Goal: Transaction & Acquisition: Subscribe to service/newsletter

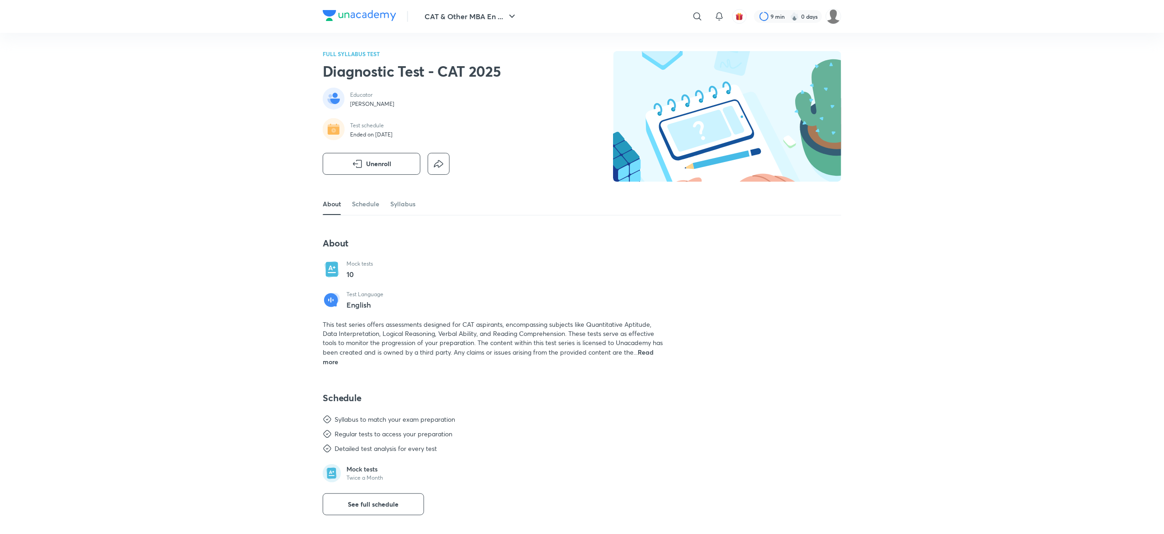
click at [221, 214] on div "CAT & Other MBA En ... ​ 9 min 0 days FULL SYLLABUS TEST Diagnostic Test - CAT …" at bounding box center [582, 466] width 1164 height 933
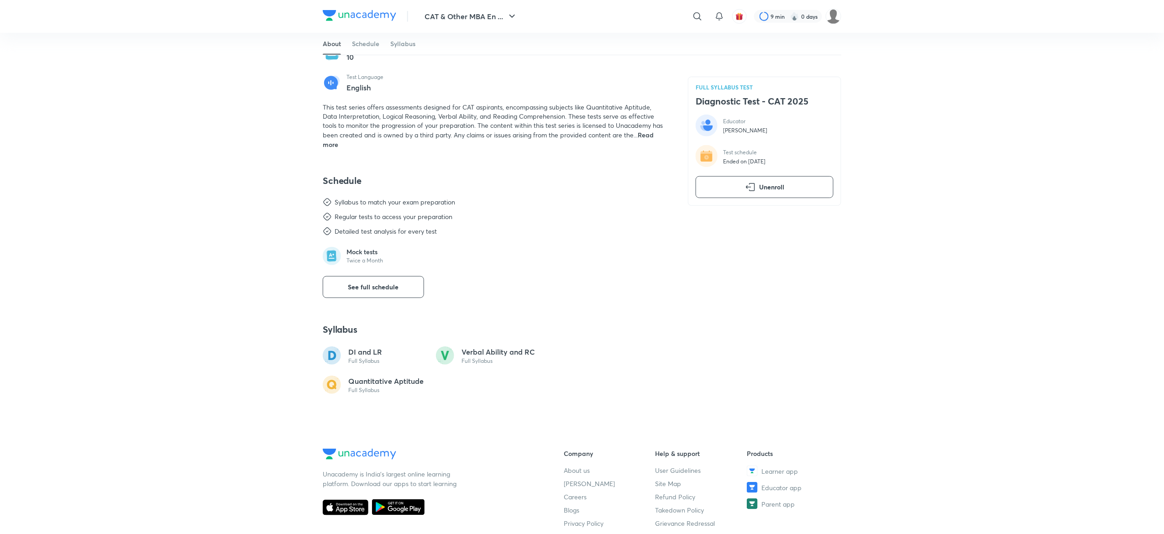
scroll to position [219, 0]
click at [398, 288] on span "See full schedule" at bounding box center [373, 285] width 51 height 9
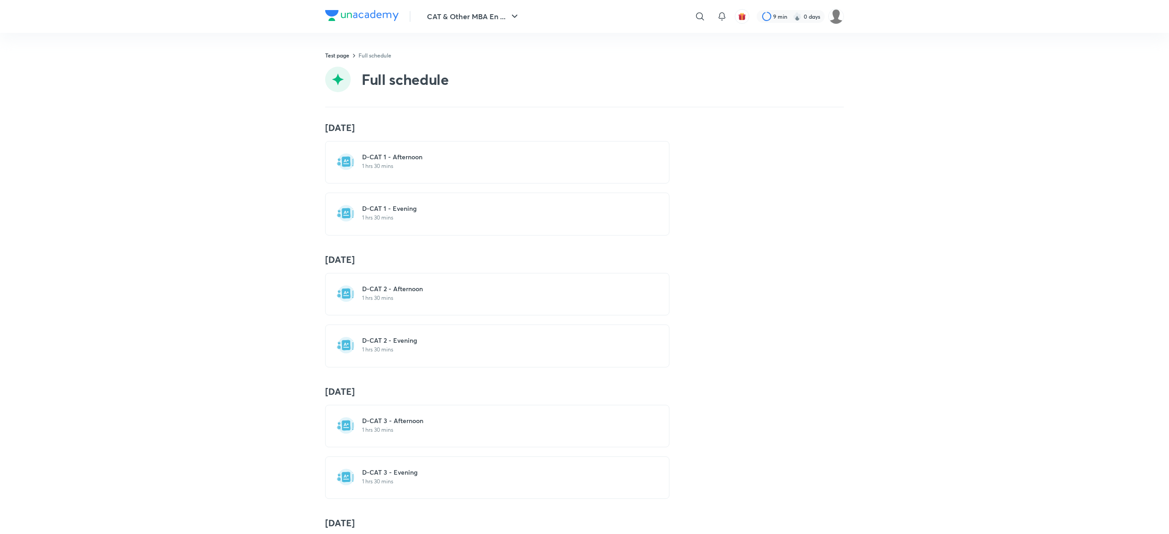
scroll to position [265, 0]
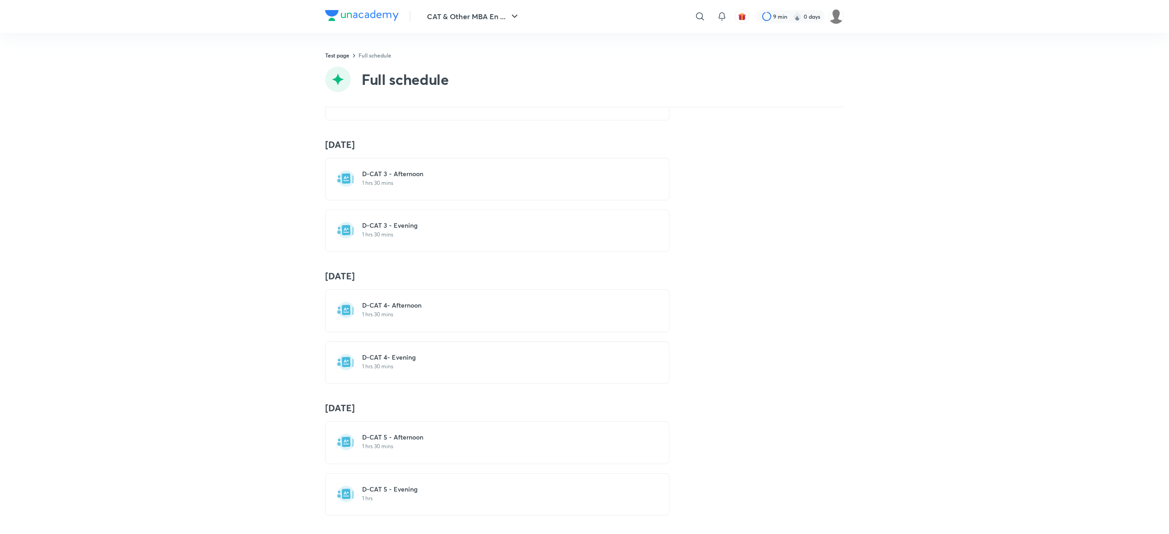
click at [398, 433] on h6 "D-CAT 5 - Afternoon" at bounding box center [502, 437] width 281 height 9
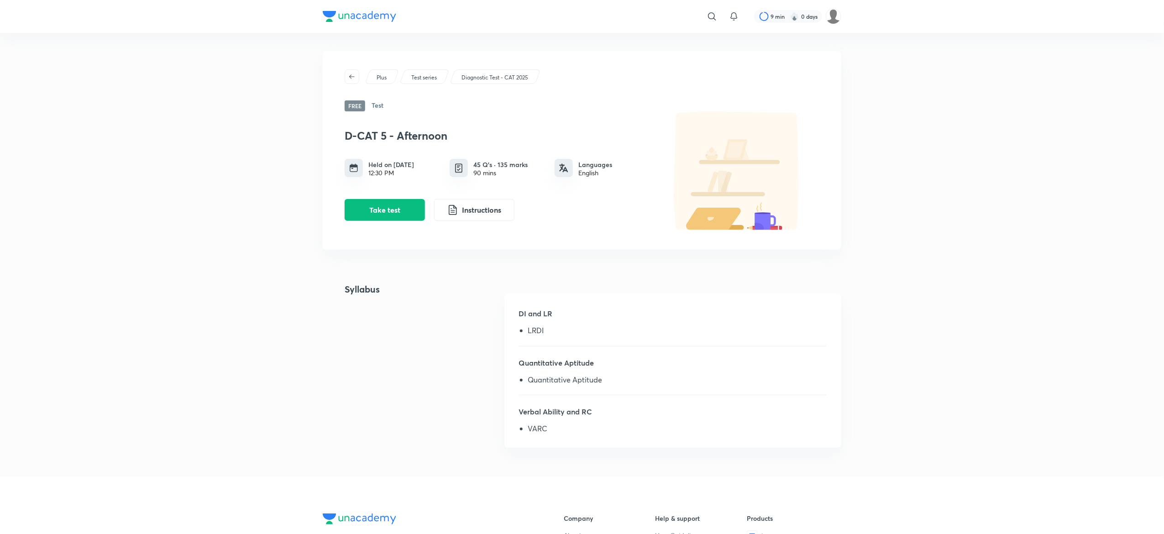
click at [283, 199] on div "​ 9 min 0 days Plus Test series Diagnostic Test - CAT 2025 Free Test D-CAT 5 - …" at bounding box center [582, 390] width 1164 height 781
click at [217, 87] on div "​ 9 min 0 days Plus Test series Diagnostic Test - CAT 2025 Free Test D-CAT 5 - …" at bounding box center [582, 390] width 1164 height 781
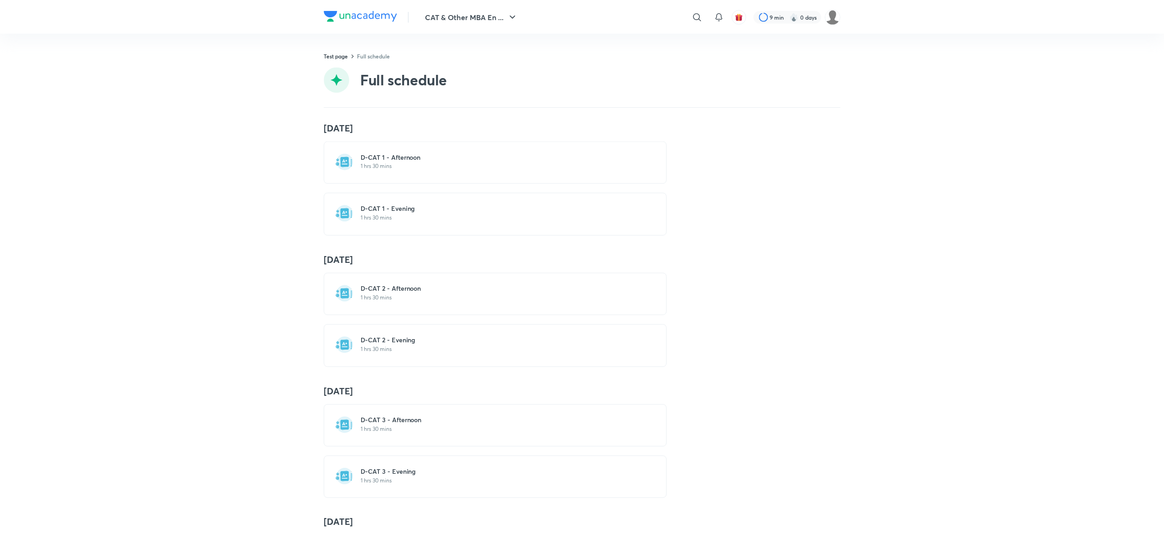
scroll to position [265, 0]
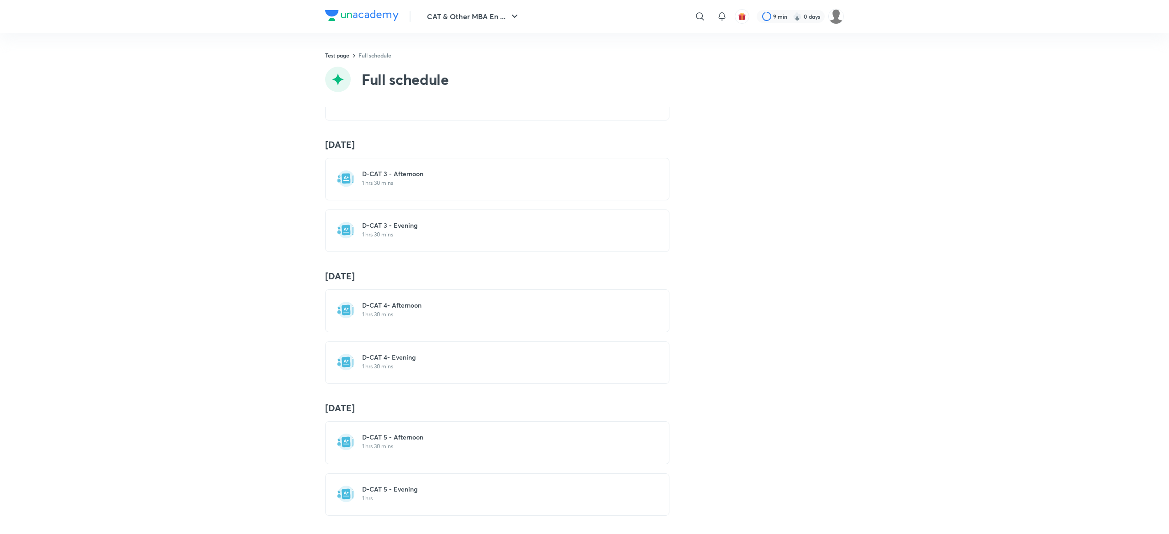
click at [383, 495] on p "1 hrs" at bounding box center [502, 498] width 281 height 7
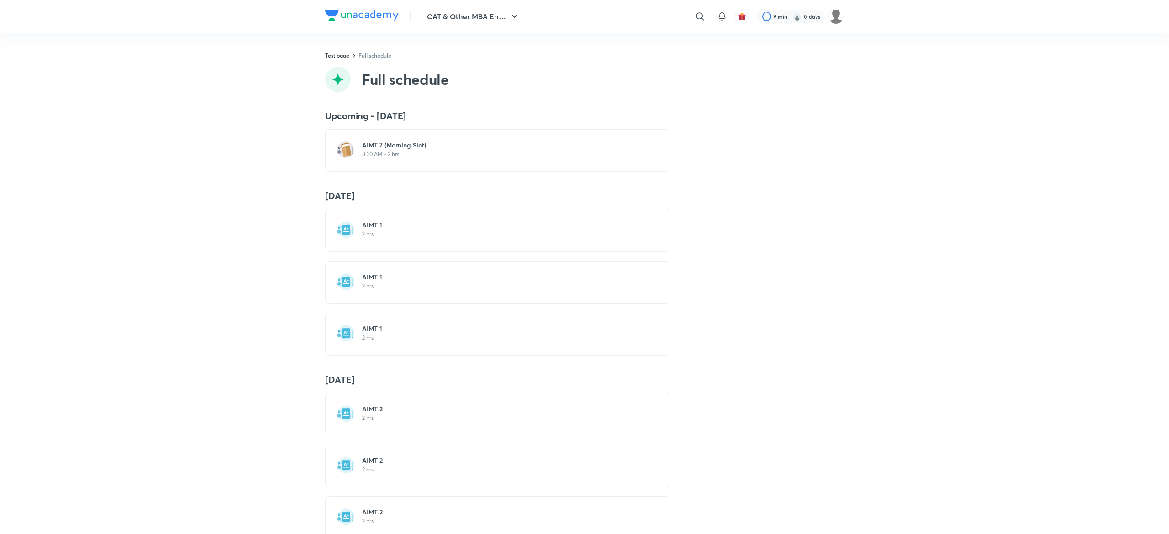
scroll to position [15, 0]
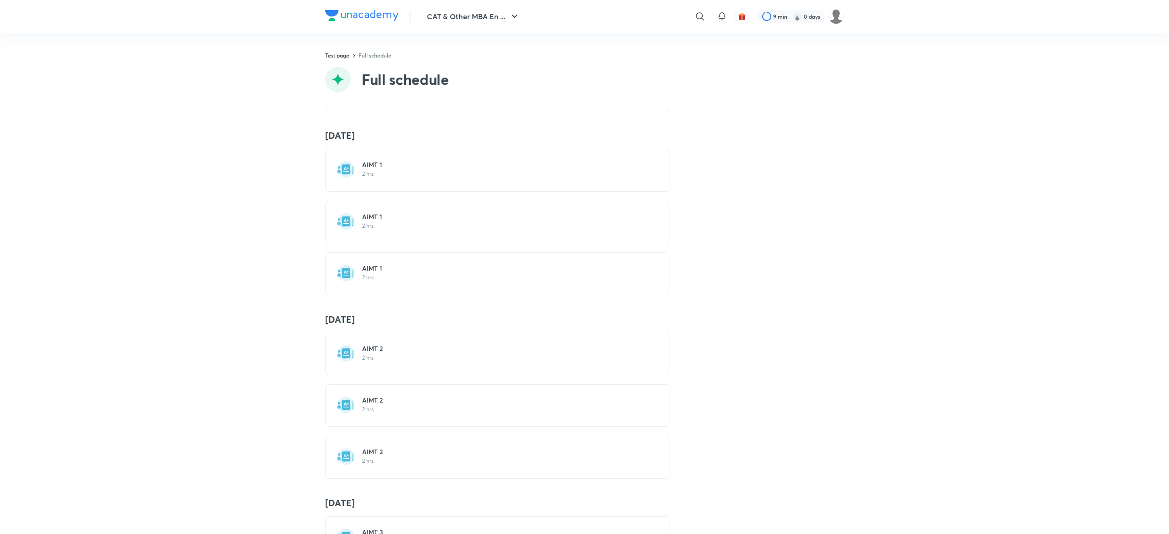
scroll to position [73, 0]
click at [357, 10] on img at bounding box center [361, 15] width 73 height 11
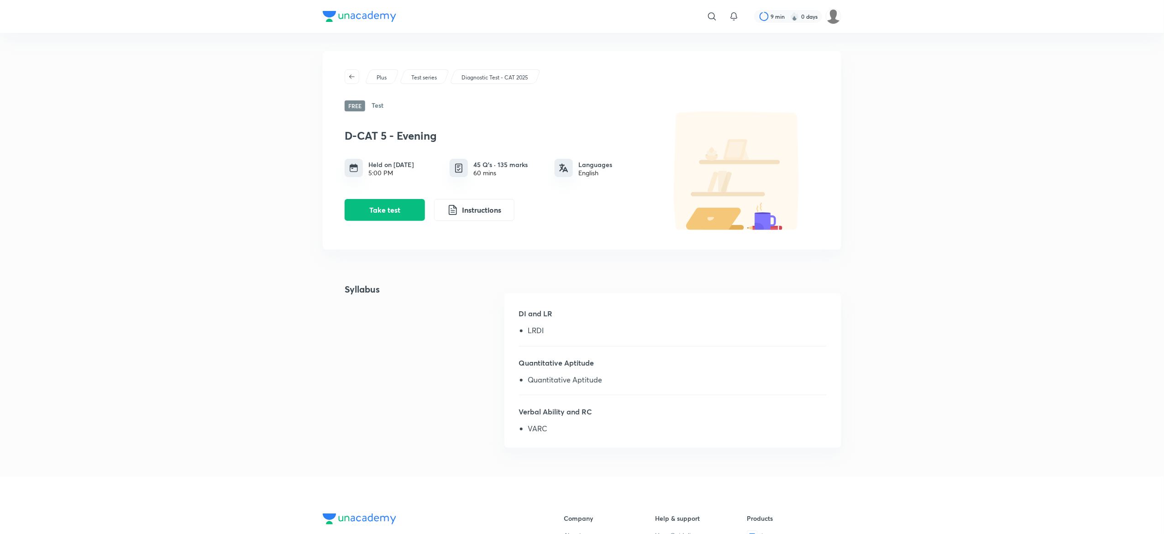
click at [472, 69] on div "Diagnostic Test - CAT 2025" at bounding box center [495, 76] width 91 height 15
click at [469, 78] on p "Diagnostic Test - CAT 2025" at bounding box center [494, 77] width 67 height 8
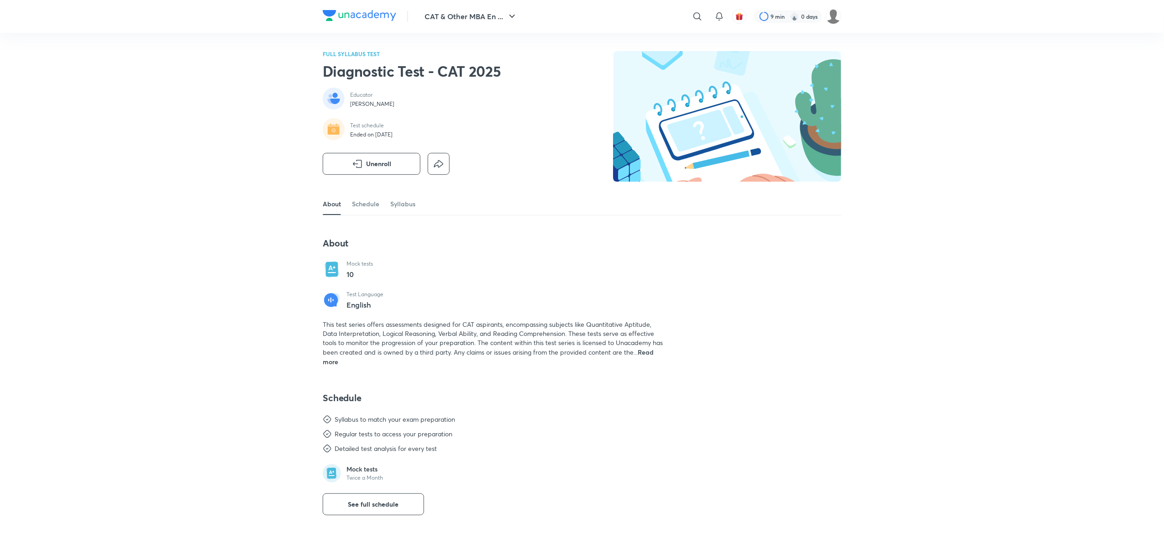
click at [572, 63] on div "FULL SYLLABUS TEST Diagnostic Test - CAT 2025 Educator Saral Nashier Test sched…" at bounding box center [582, 122] width 519 height 142
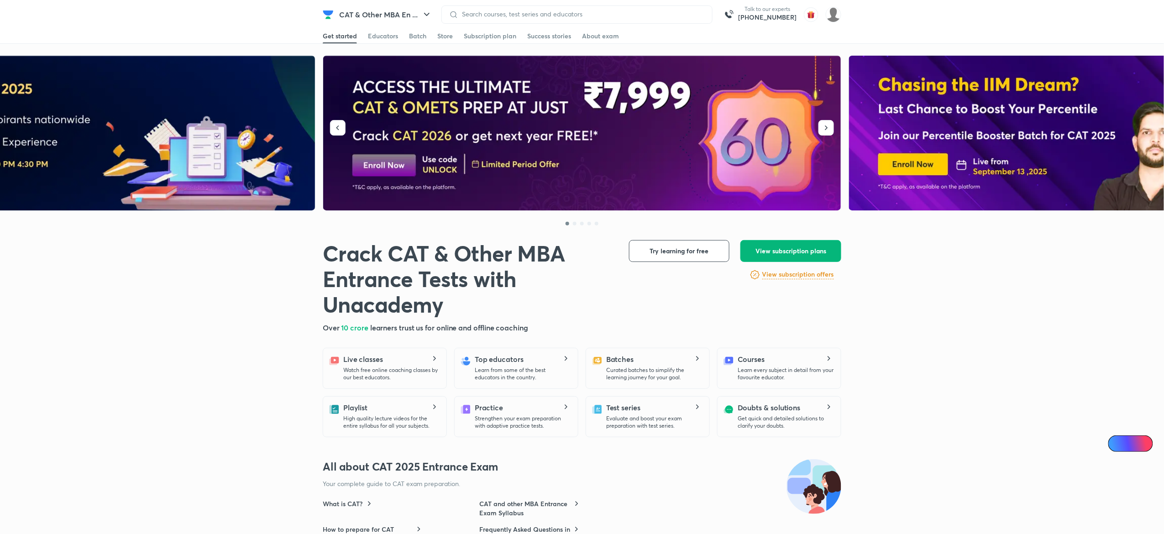
click at [778, 248] on span "View subscription plans" at bounding box center [790, 250] width 71 height 9
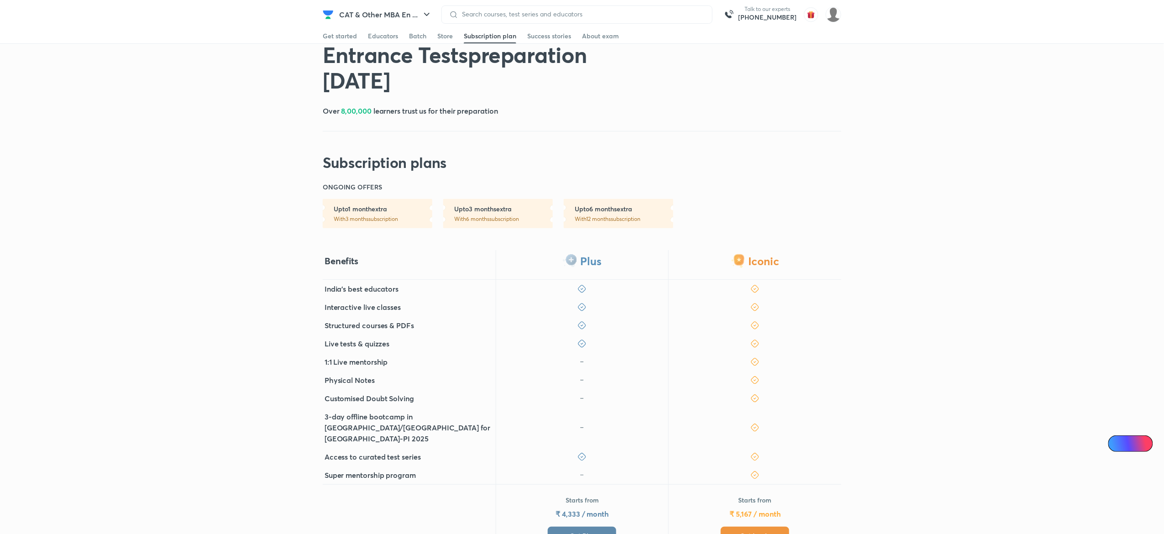
scroll to position [66, 0]
click at [740, 530] on span "Get Iconic" at bounding box center [755, 534] width 30 height 9
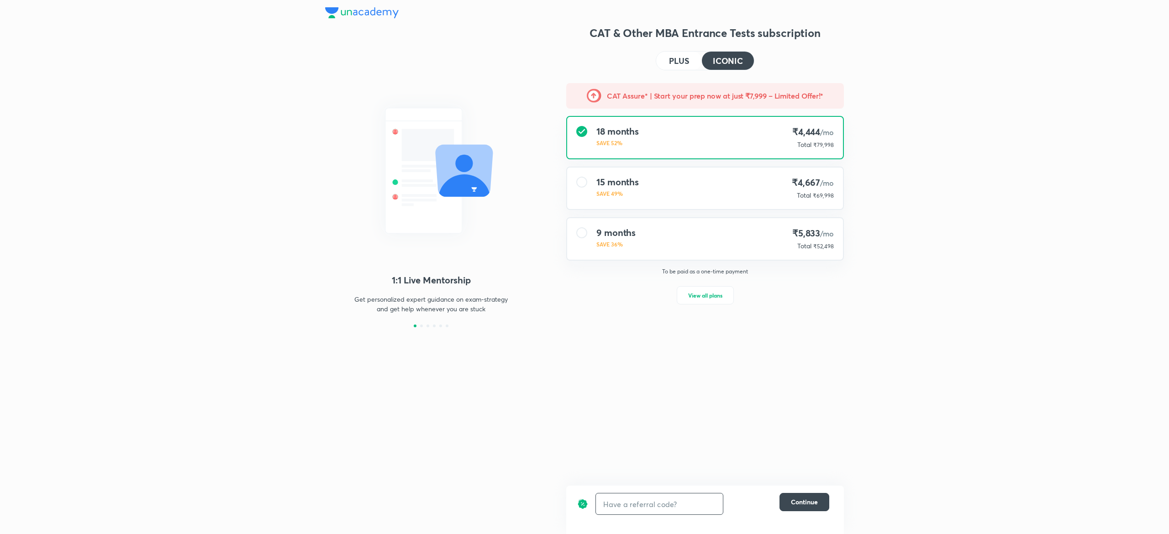
click at [632, 500] on input "text" at bounding box center [659, 503] width 127 height 21
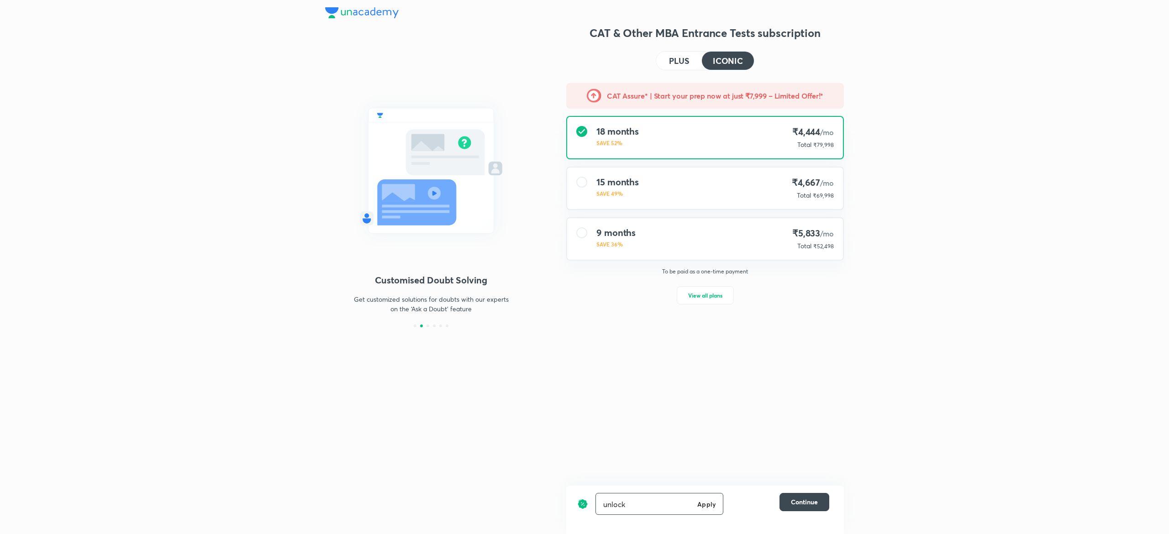
type input "unlock"
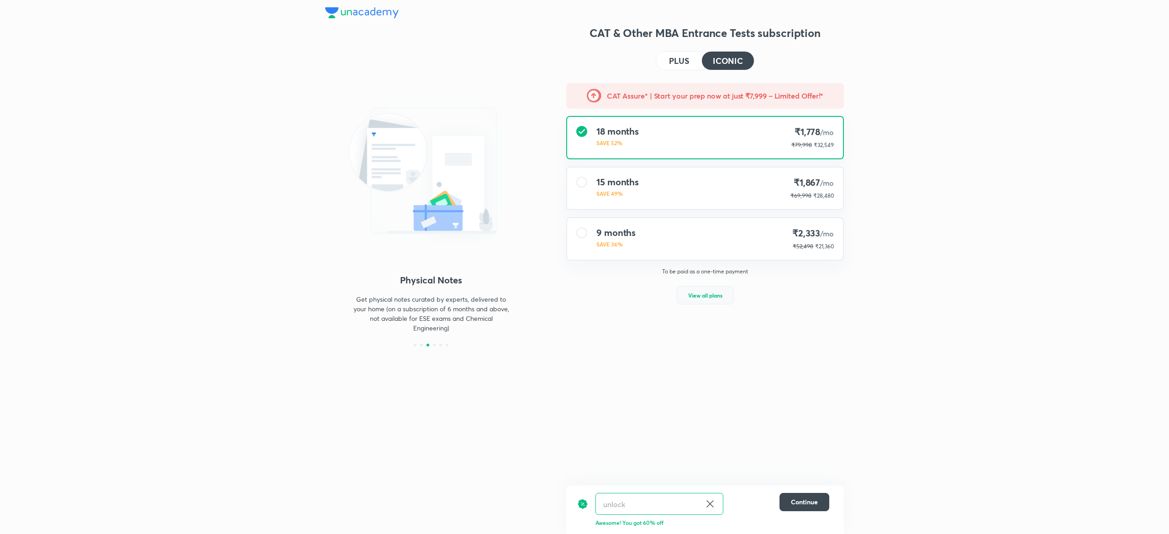
click at [713, 298] on button "View all plans" at bounding box center [704, 295] width 57 height 18
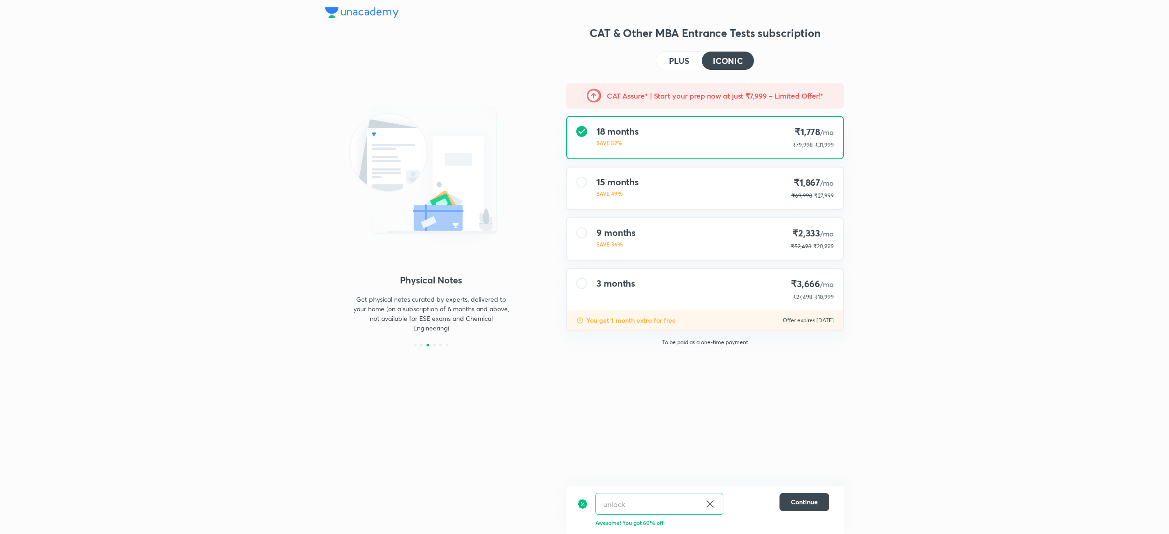
click at [684, 60] on h4 "PLUS" at bounding box center [679, 61] width 20 height 8
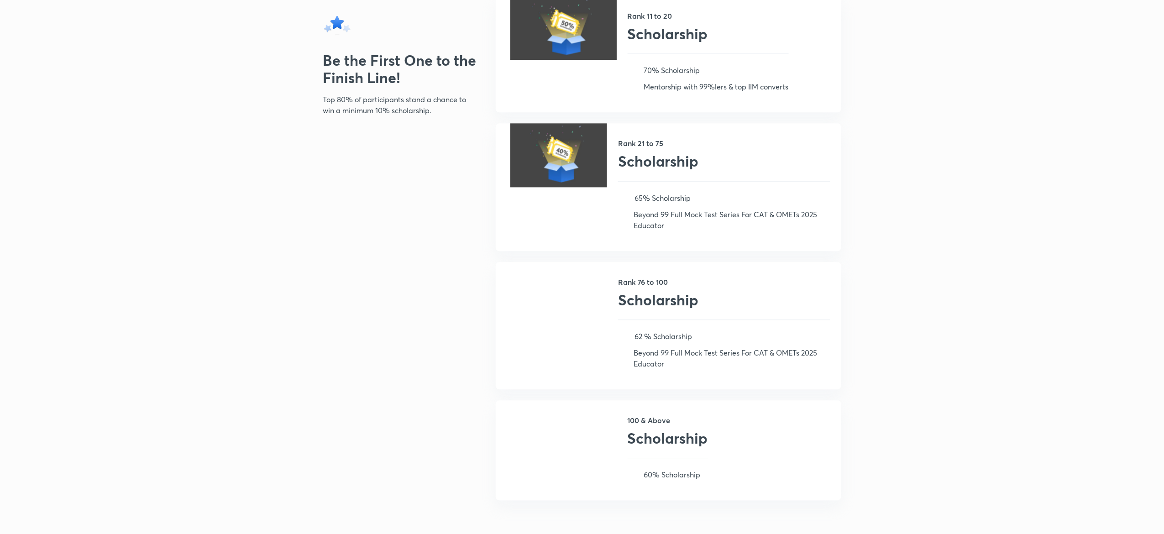
scroll to position [1058, 0]
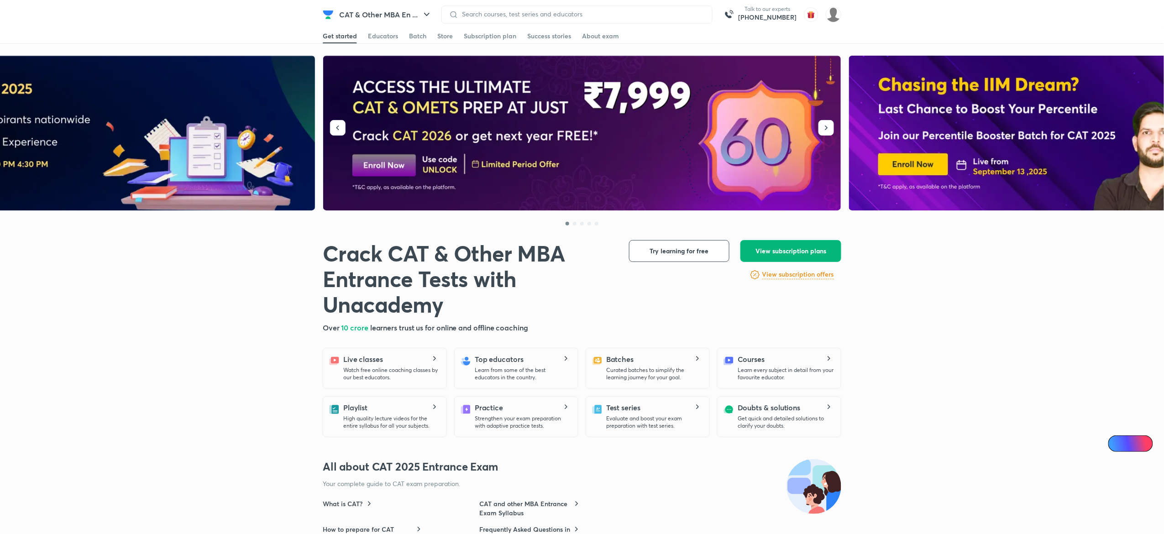
drag, startPoint x: 769, startPoint y: 246, endPoint x: 665, endPoint y: 155, distance: 137.8
click at [769, 246] on button "View subscription plans" at bounding box center [790, 251] width 101 height 22
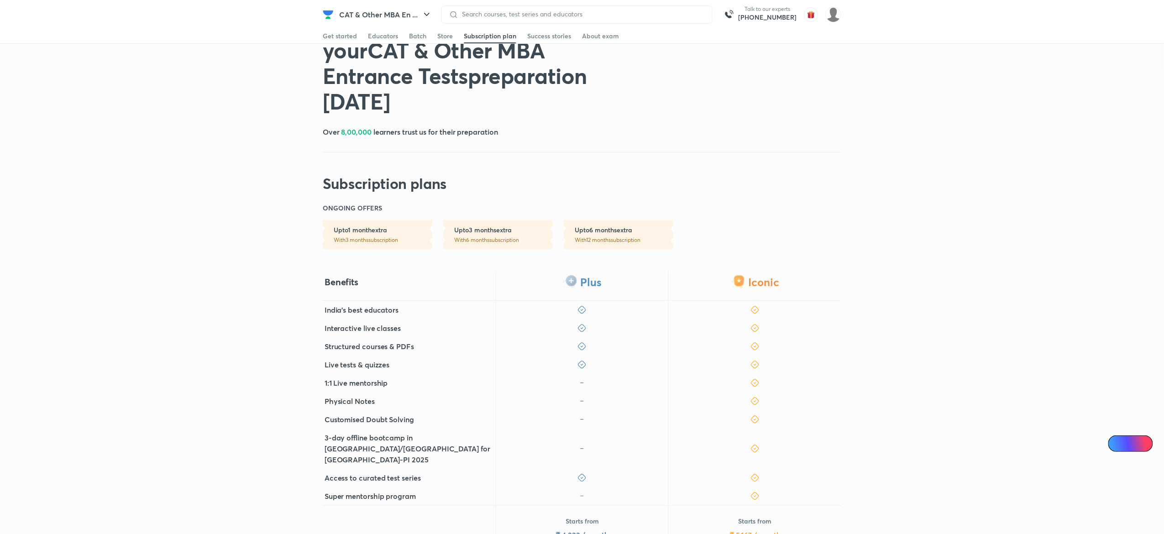
scroll to position [200, 0]
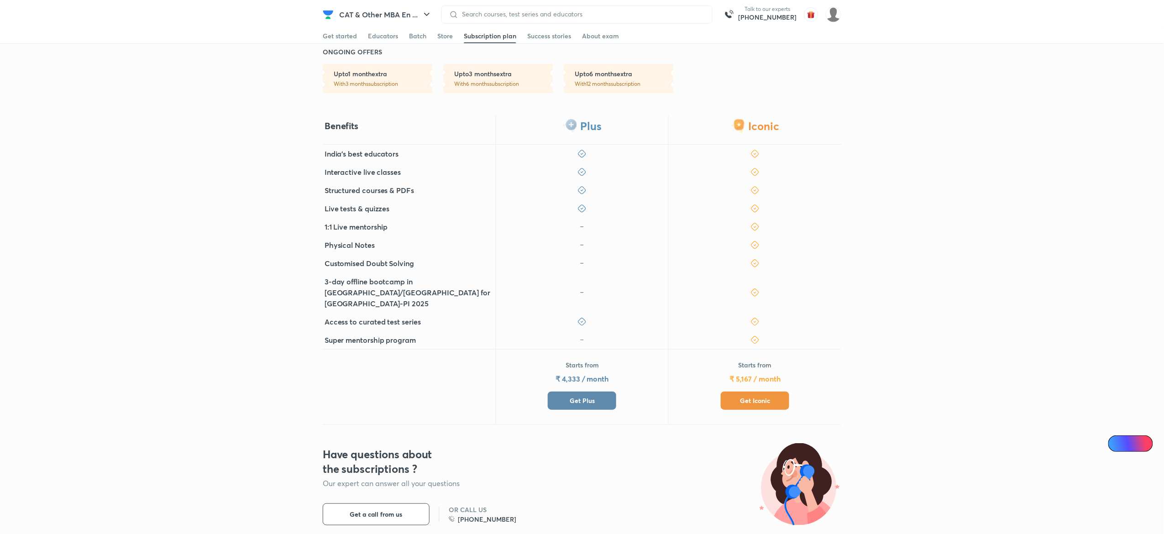
click at [592, 392] on button "Get Plus" at bounding box center [582, 401] width 68 height 18
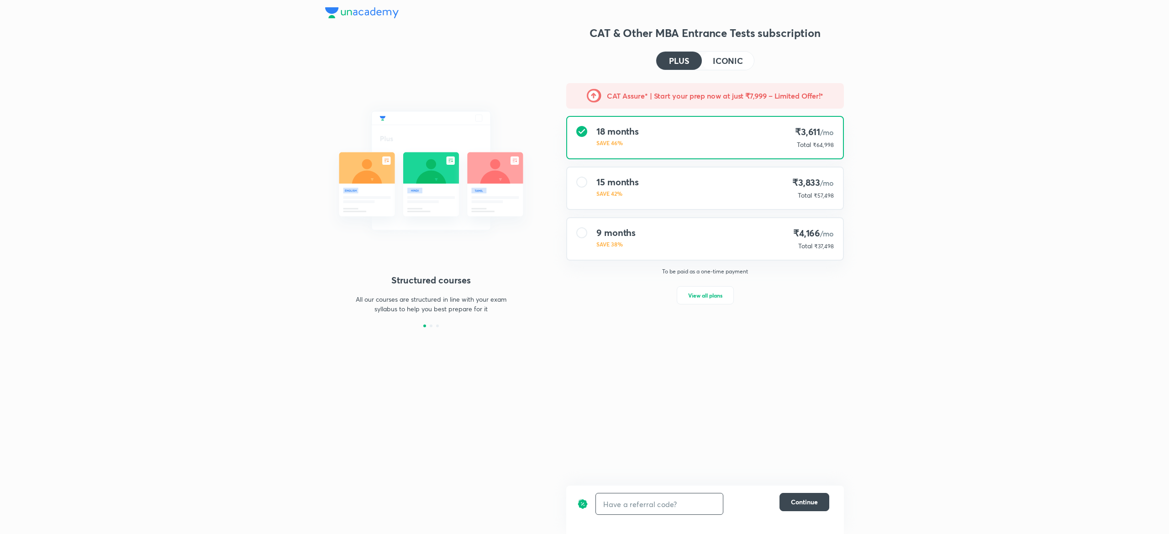
click at [631, 500] on input "text" at bounding box center [659, 503] width 127 height 21
click at [619, 500] on input "text" at bounding box center [659, 503] width 127 height 21
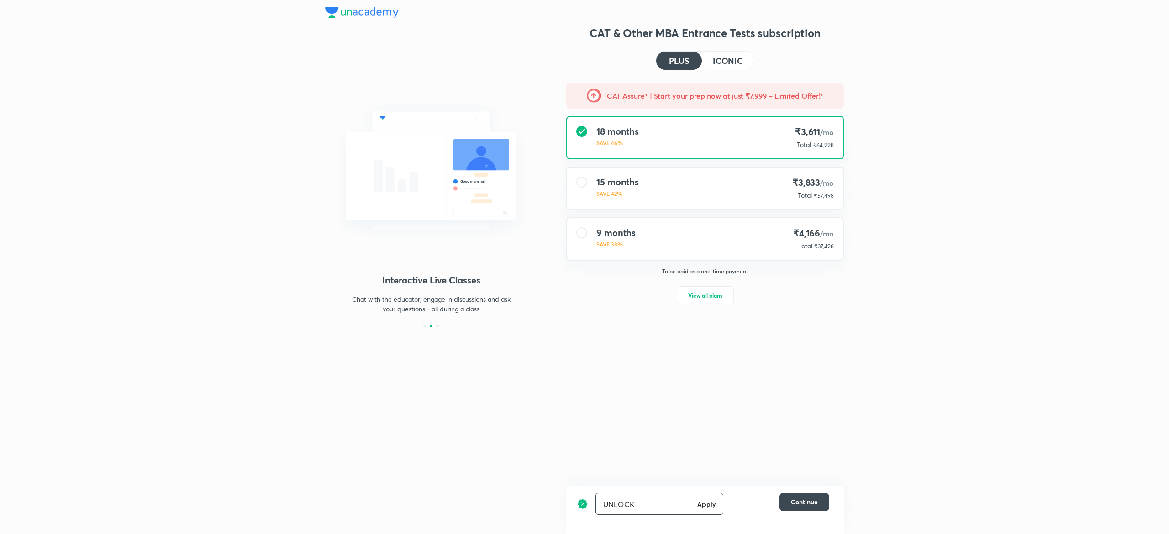
type input "UNLOCK"
click at [383, 189] on img at bounding box center [431, 170] width 212 height 159
